Goal: Consume media (video, audio): Consume media (video, audio)

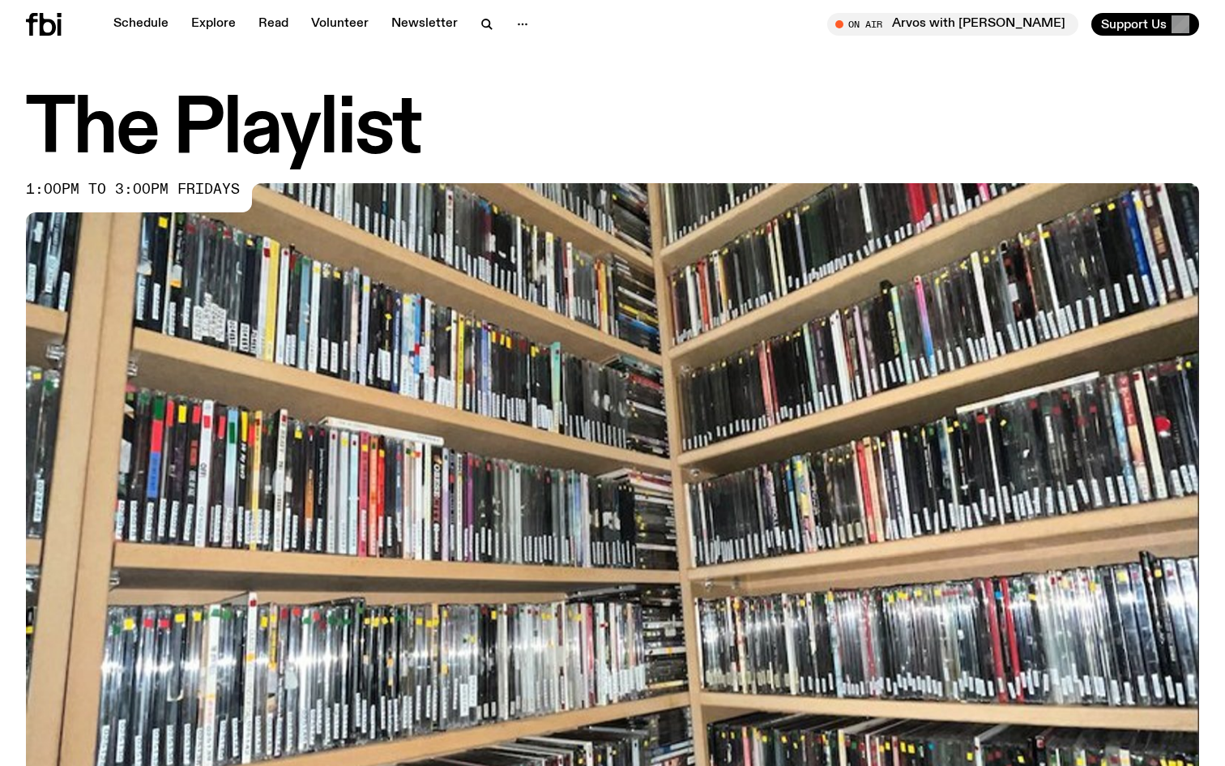
scroll to position [629, 0]
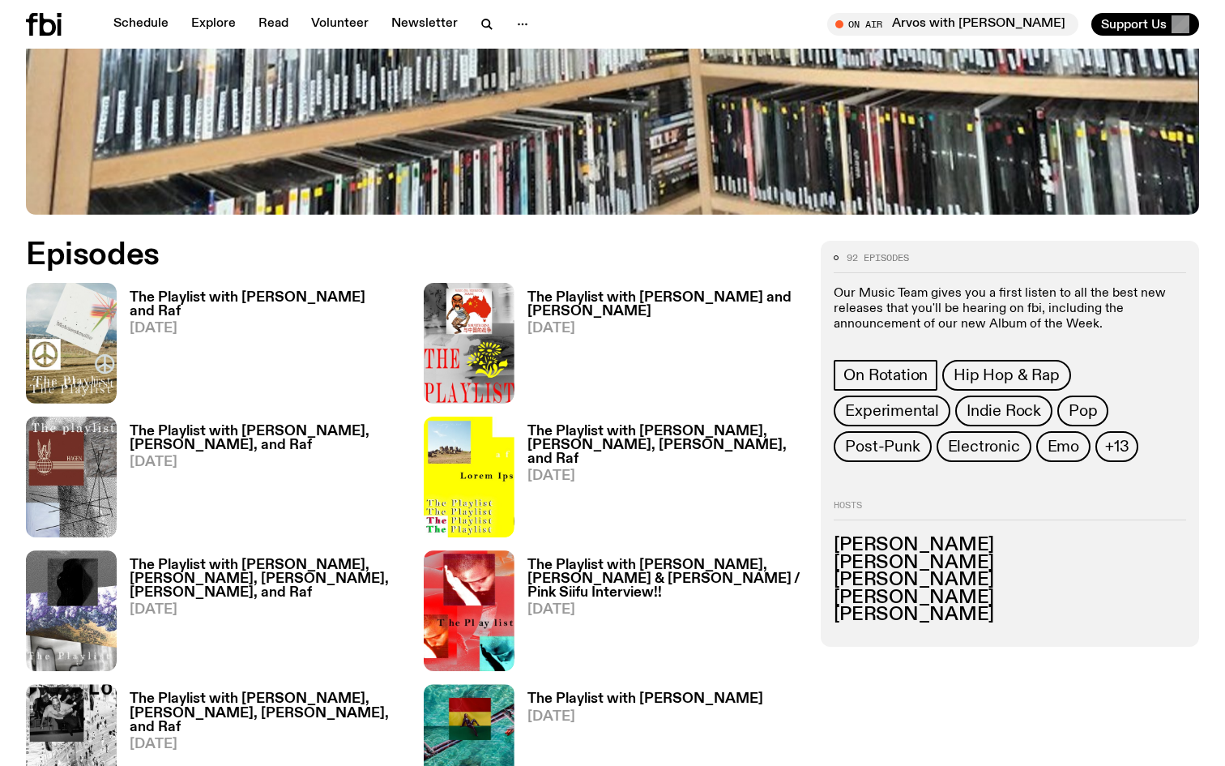
click at [294, 299] on h3 "The Playlist with [PERSON_NAME] and Raf" at bounding box center [267, 305] width 275 height 28
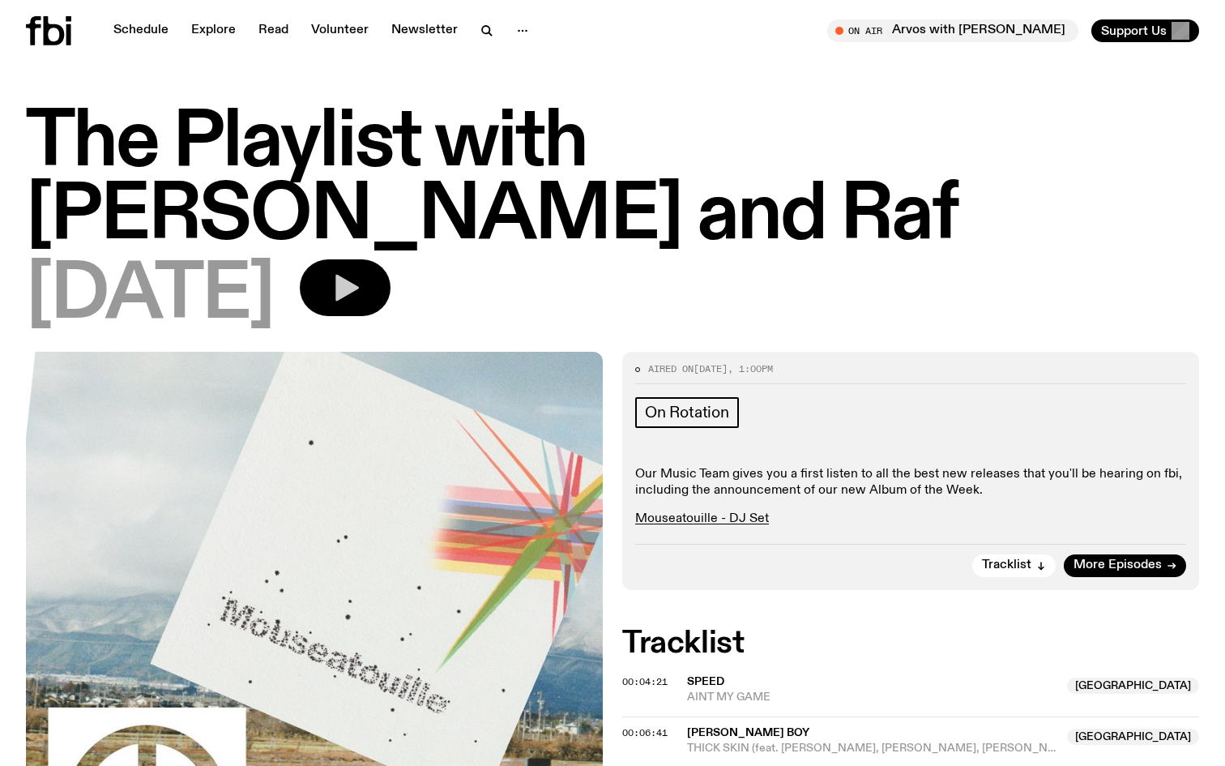
click at [391, 259] on button "button" at bounding box center [345, 287] width 91 height 57
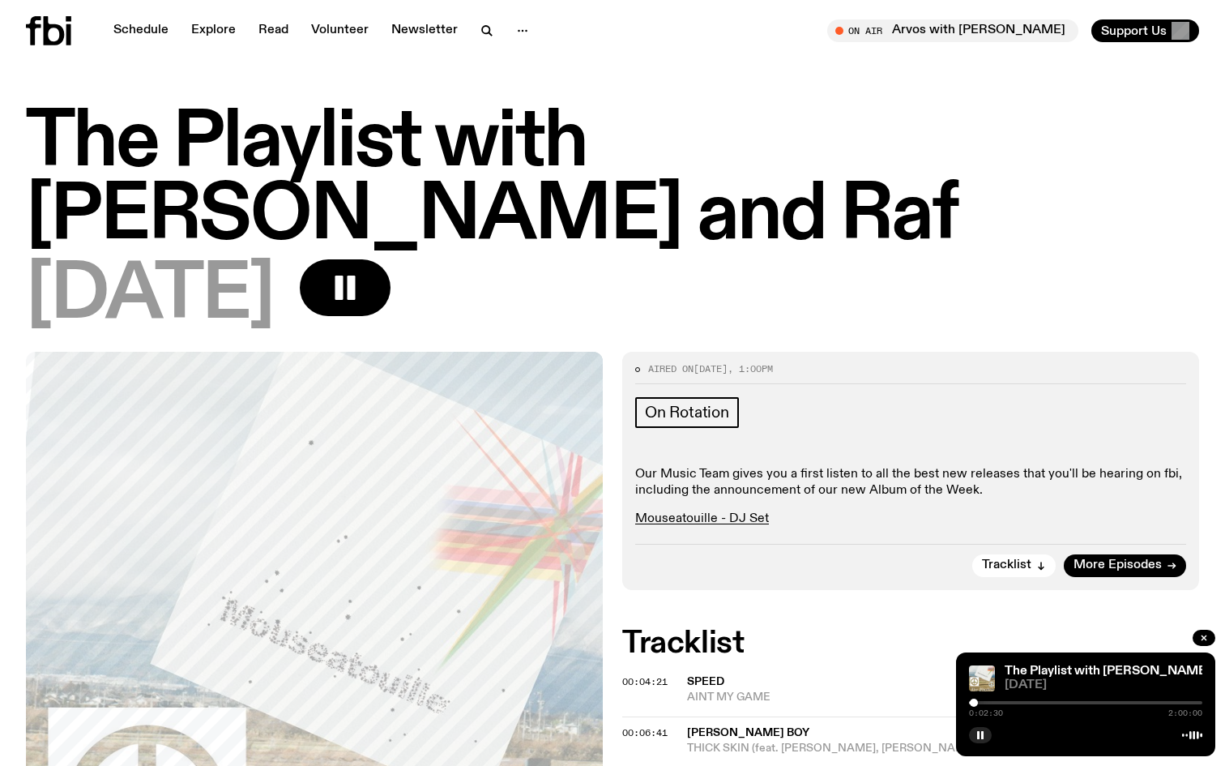
click at [975, 702] on div at bounding box center [974, 702] width 8 height 8
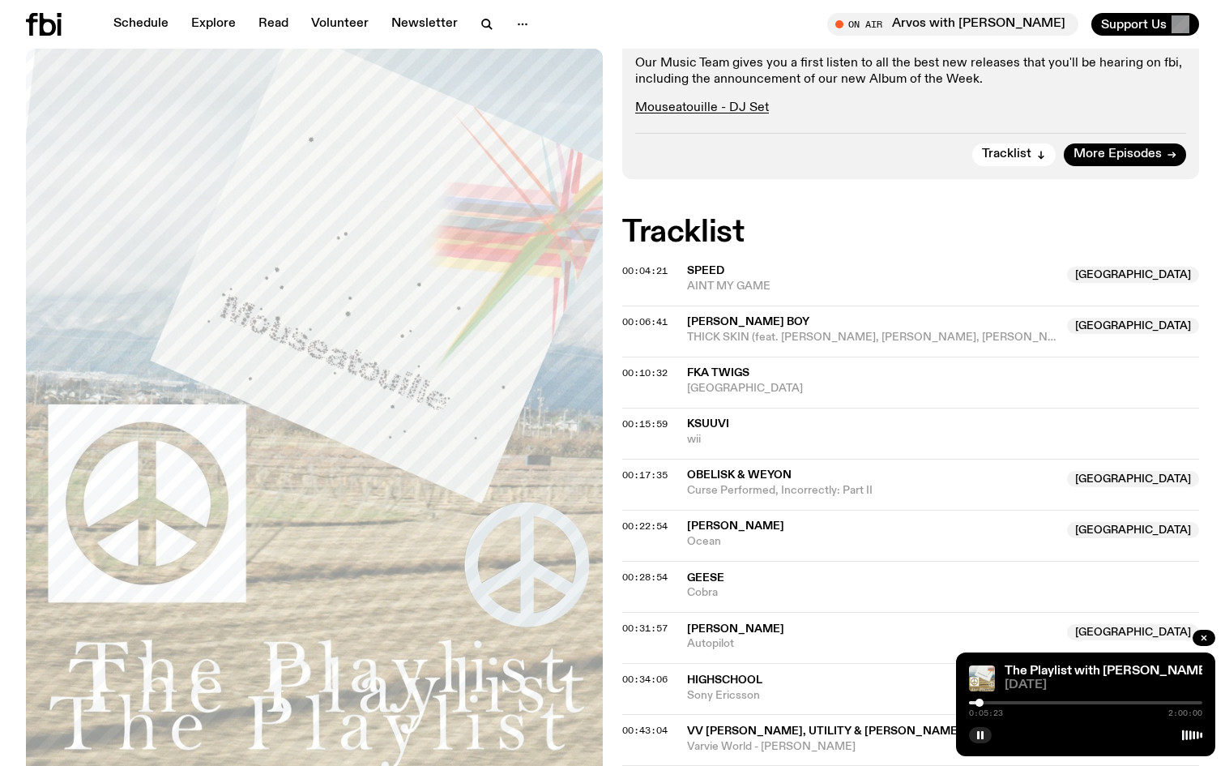
scroll to position [418, 0]
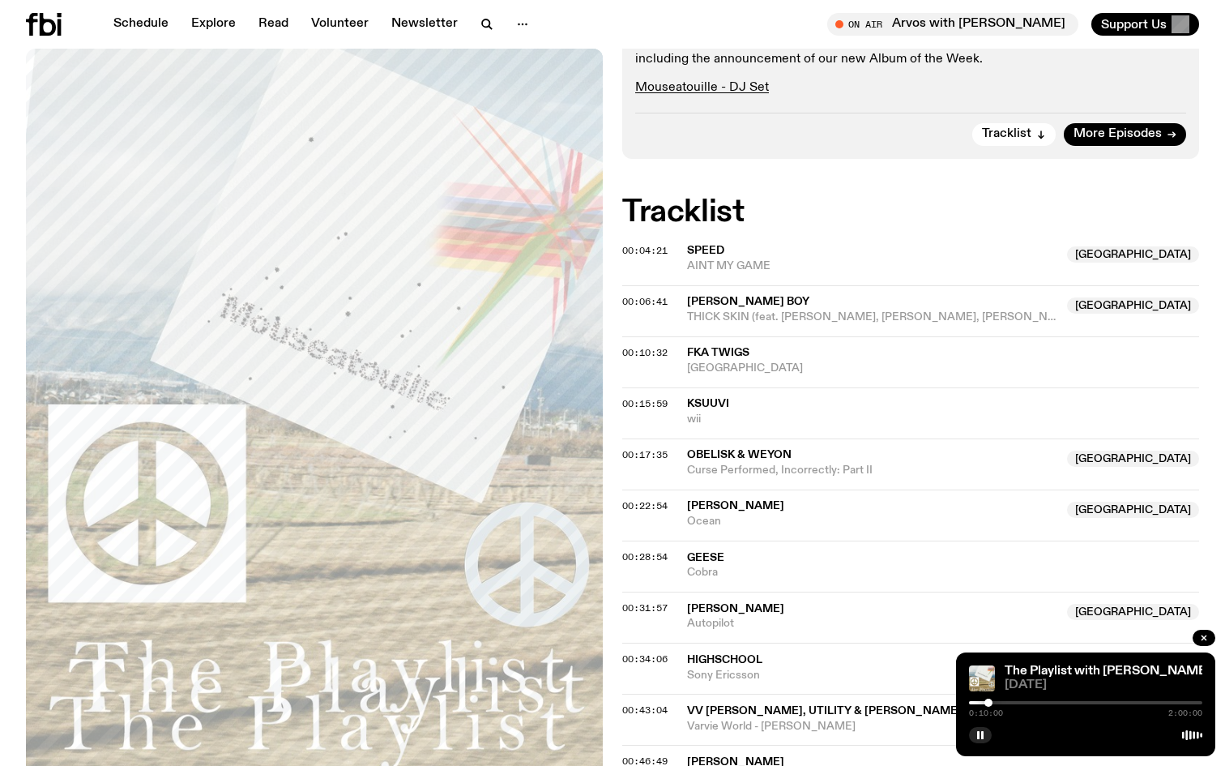
drag, startPoint x: 980, startPoint y: 701, endPoint x: 989, endPoint y: 702, distance: 8.1
click at [989, 702] on div at bounding box center [988, 702] width 8 height 8
drag, startPoint x: 989, startPoint y: 702, endPoint x: 1001, endPoint y: 700, distance: 11.5
click at [1001, 700] on div at bounding box center [1000, 702] width 8 height 8
drag, startPoint x: 1001, startPoint y: 700, endPoint x: 1019, endPoint y: 697, distance: 17.3
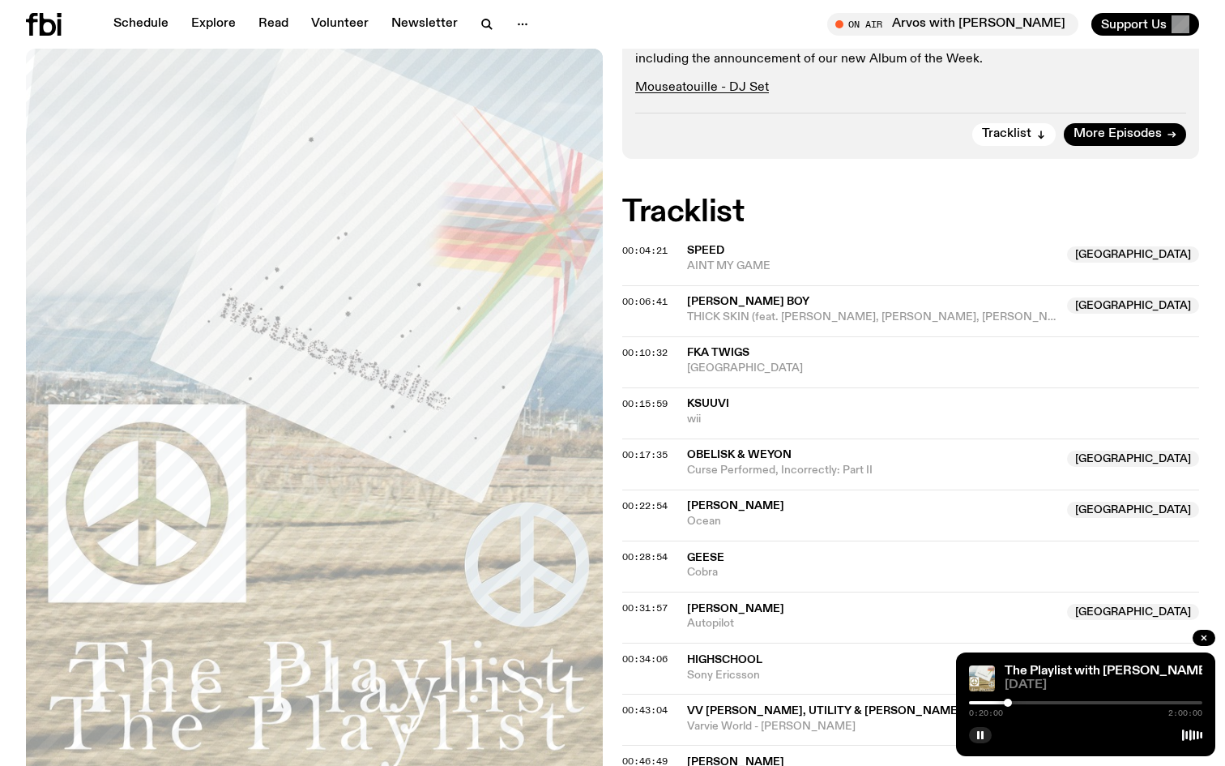
click at [1019, 698] on div "0:20:00 2:00:00" at bounding box center [1085, 707] width 233 height 19
click at [1021, 698] on div at bounding box center [1021, 702] width 8 height 8
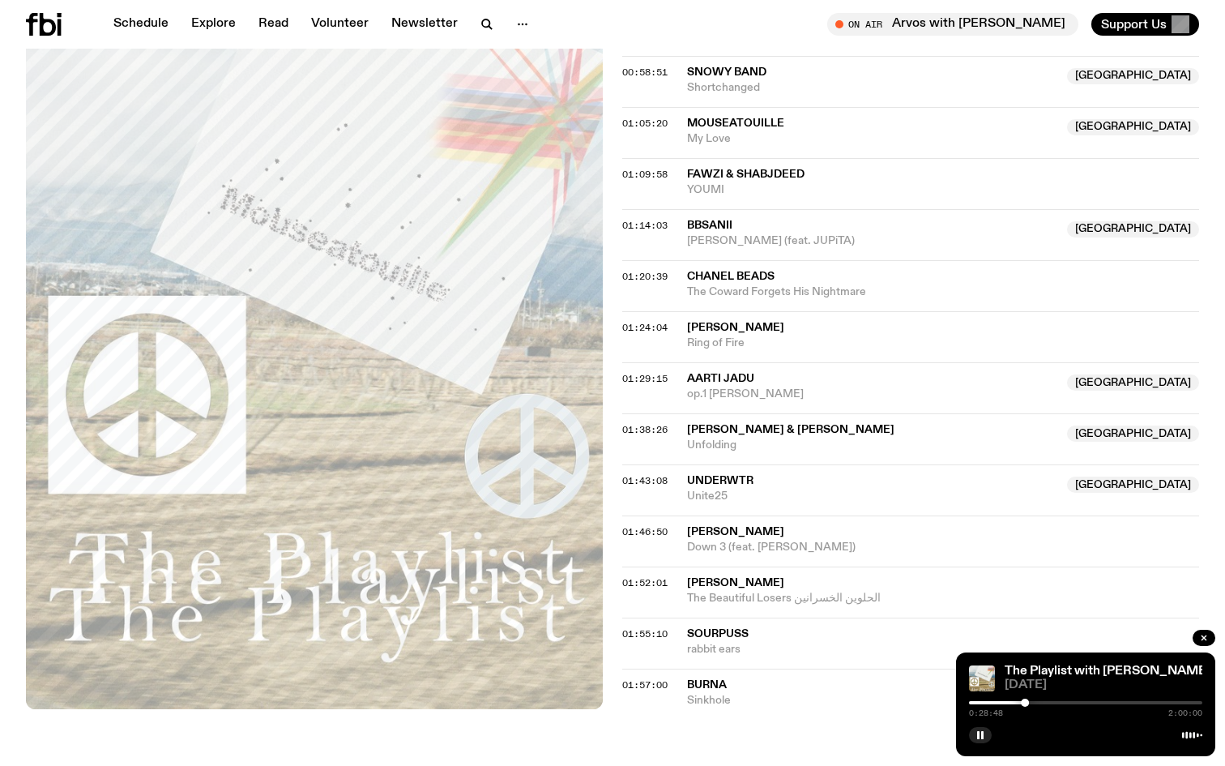
scroll to position [1264, 0]
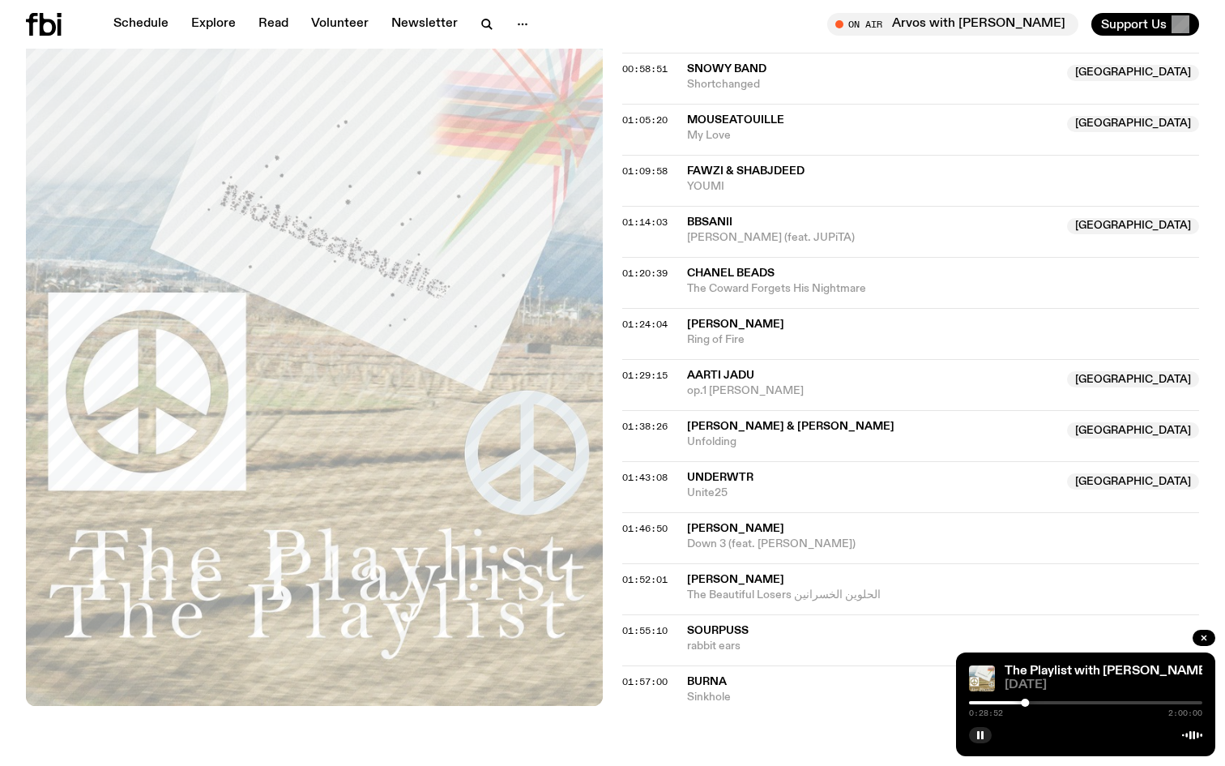
click at [1030, 701] on div at bounding box center [1085, 702] width 233 height 3
click at [1036, 703] on div at bounding box center [1085, 702] width 233 height 3
click at [1035, 701] on div at bounding box center [1035, 702] width 8 height 8
click at [1036, 701] on div at bounding box center [1036, 702] width 8 height 8
click at [976, 734] on icon "button" at bounding box center [981, 735] width 10 height 10
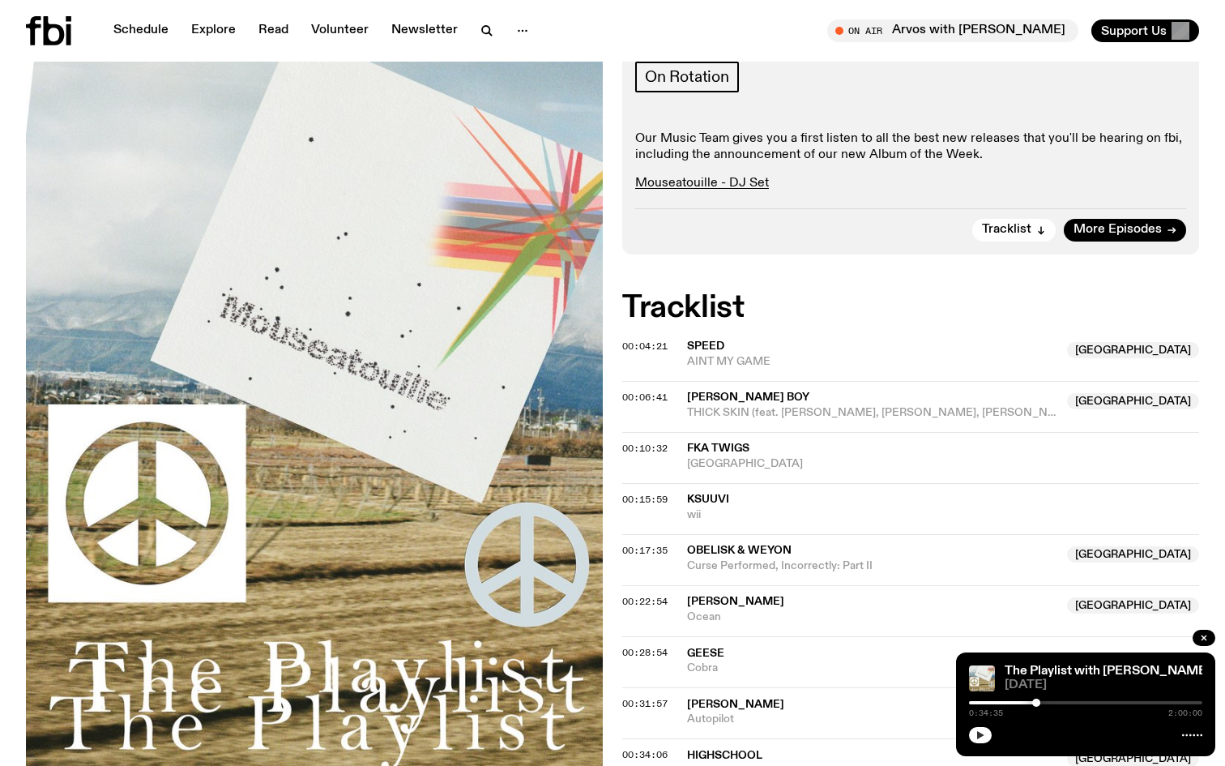
scroll to position [0, 0]
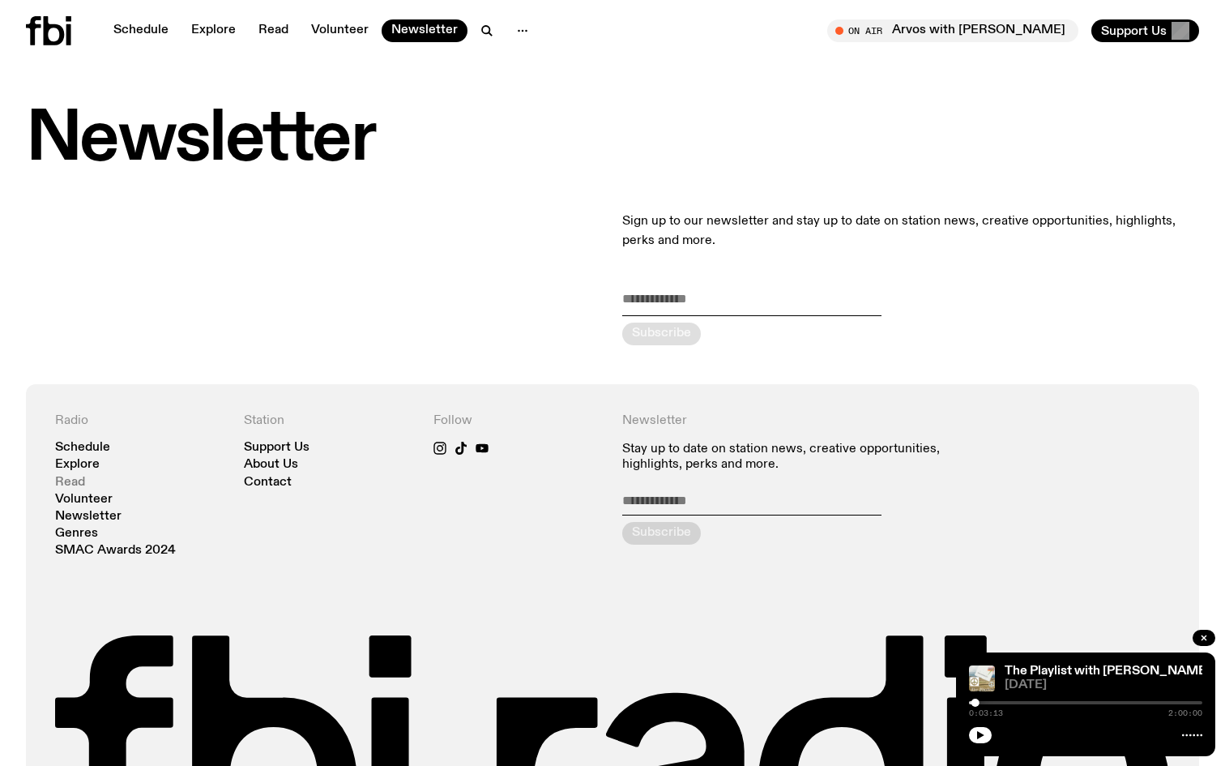
click at [70, 479] on link "Read" at bounding box center [70, 482] width 30 height 12
